Goal: Task Accomplishment & Management: Use online tool/utility

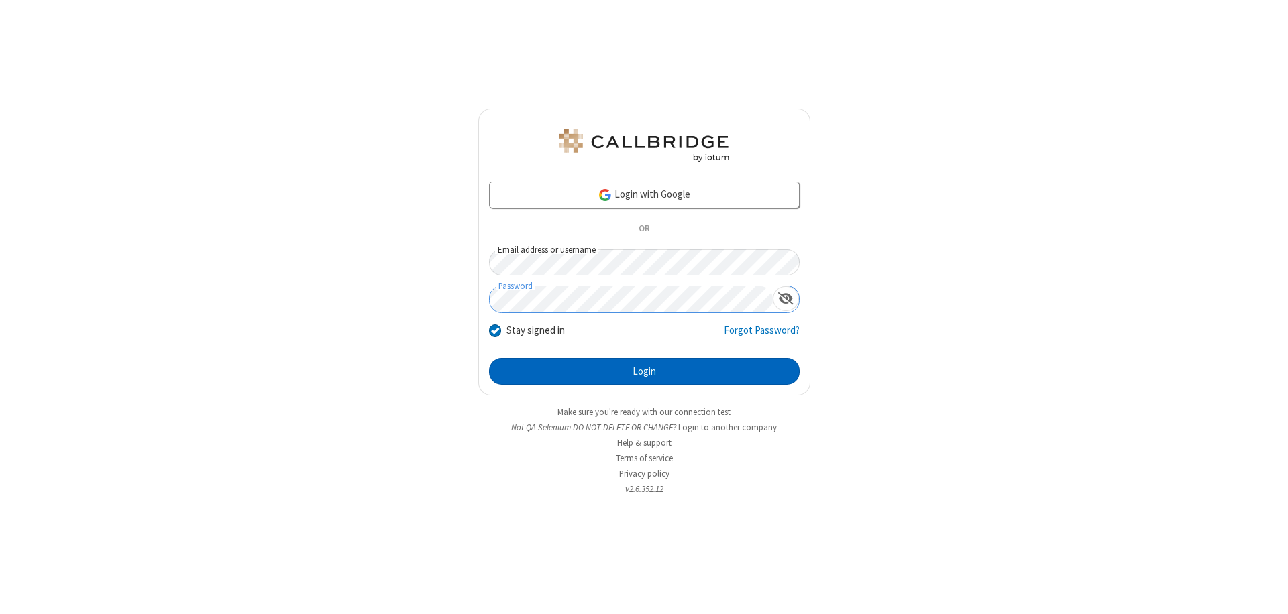
click at [644, 372] on button "Login" at bounding box center [644, 371] width 311 height 27
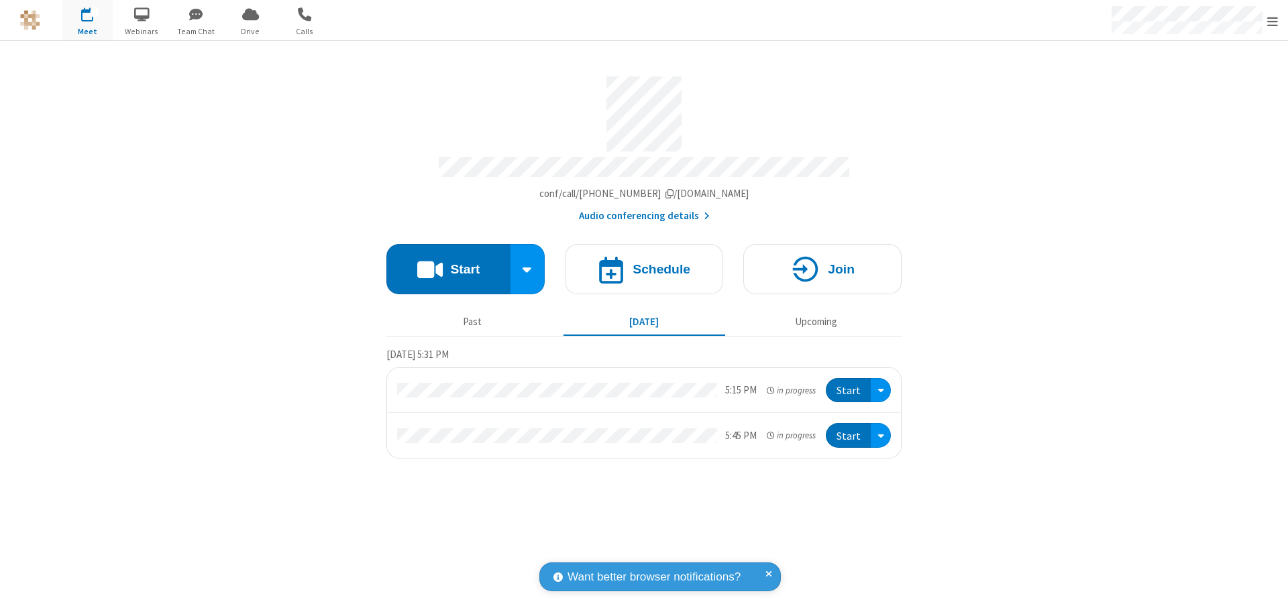
click at [448, 263] on button "Start" at bounding box center [448, 269] width 124 height 50
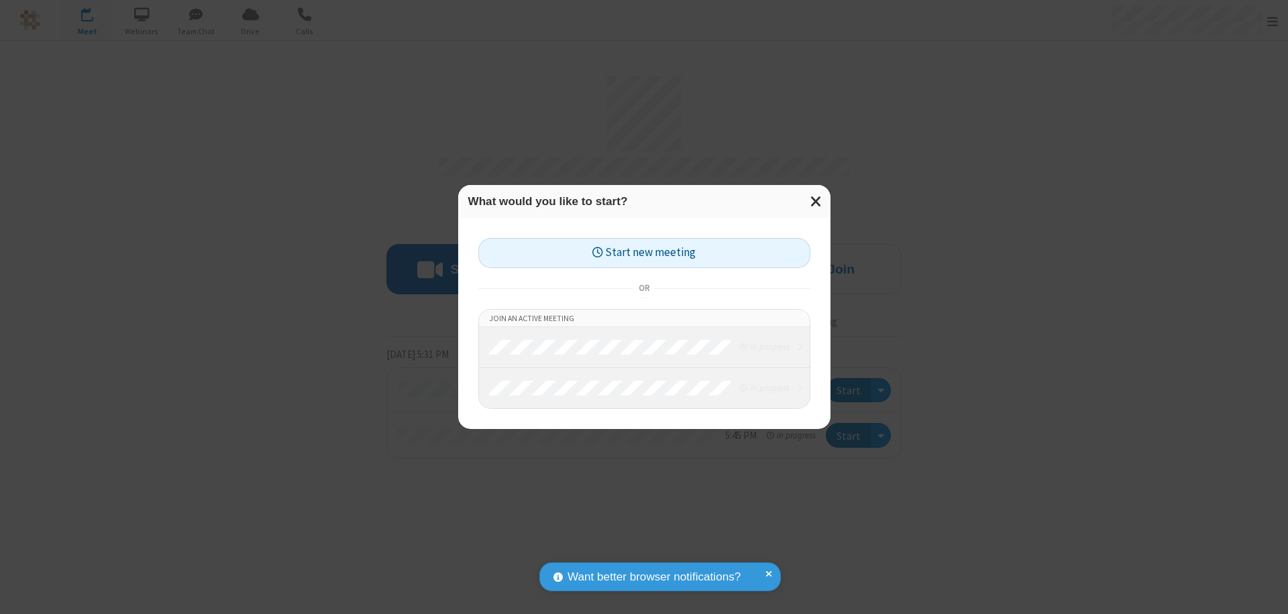
click at [644, 253] on button "Start new meeting" at bounding box center [644, 253] width 332 height 30
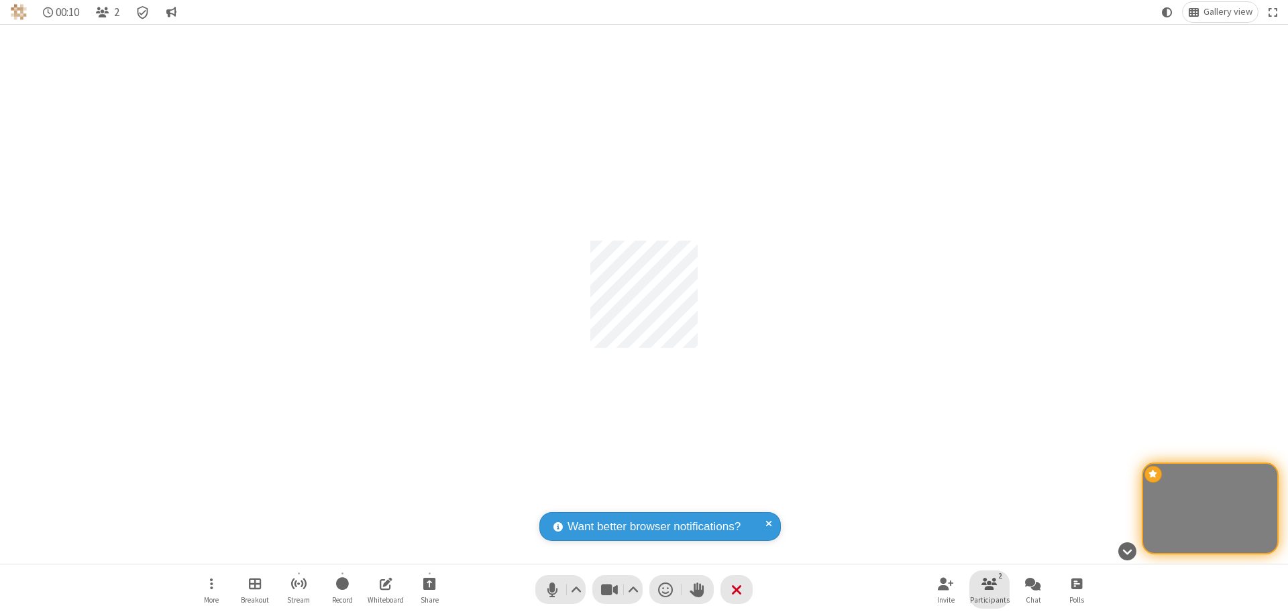
click at [989, 600] on span "Participants" at bounding box center [990, 600] width 40 height 8
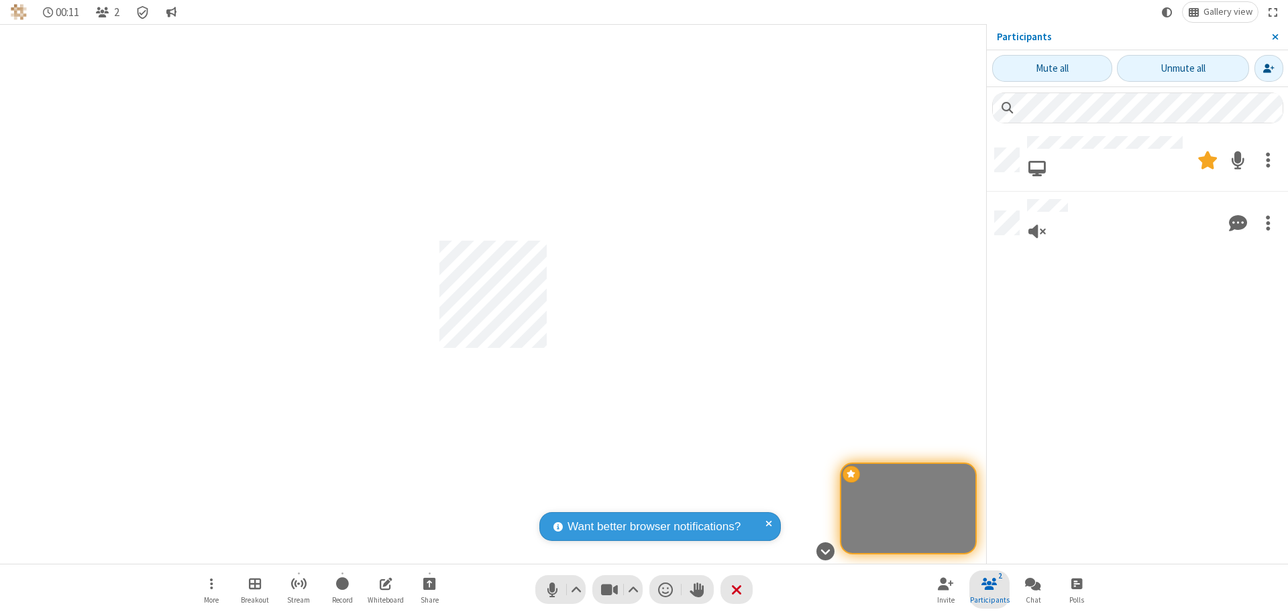
click at [1274, 37] on span "Close sidebar" at bounding box center [1275, 37] width 7 height 11
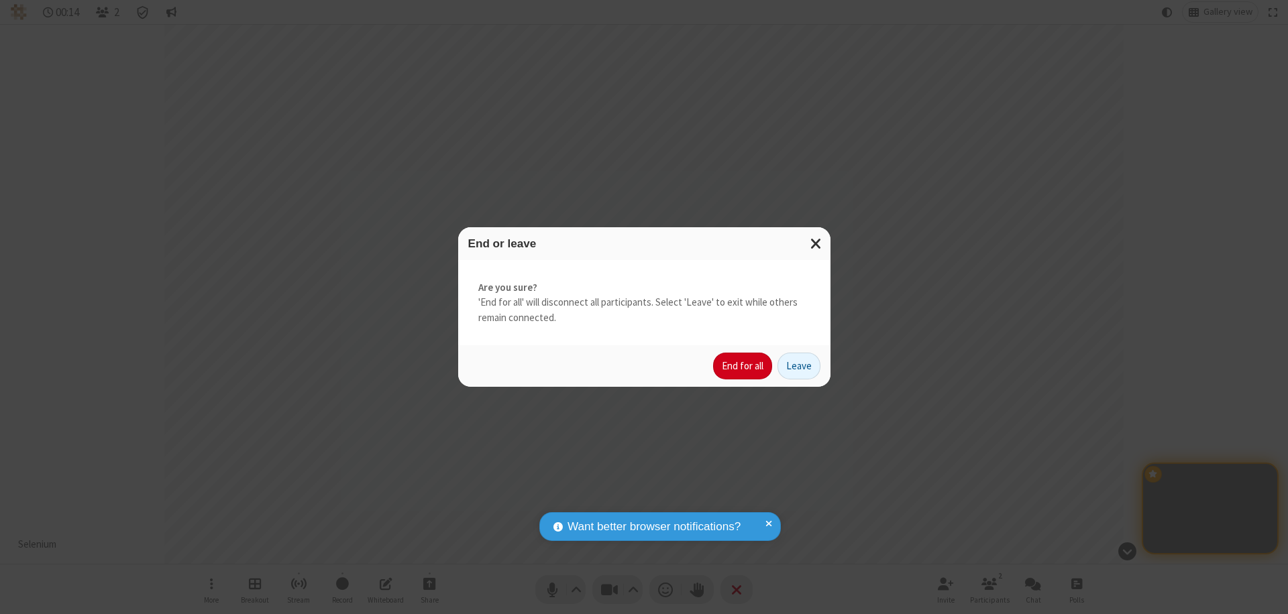
click at [743, 366] on button "End for all" at bounding box center [742, 366] width 59 height 27
